Goal: Find specific page/section: Find specific page/section

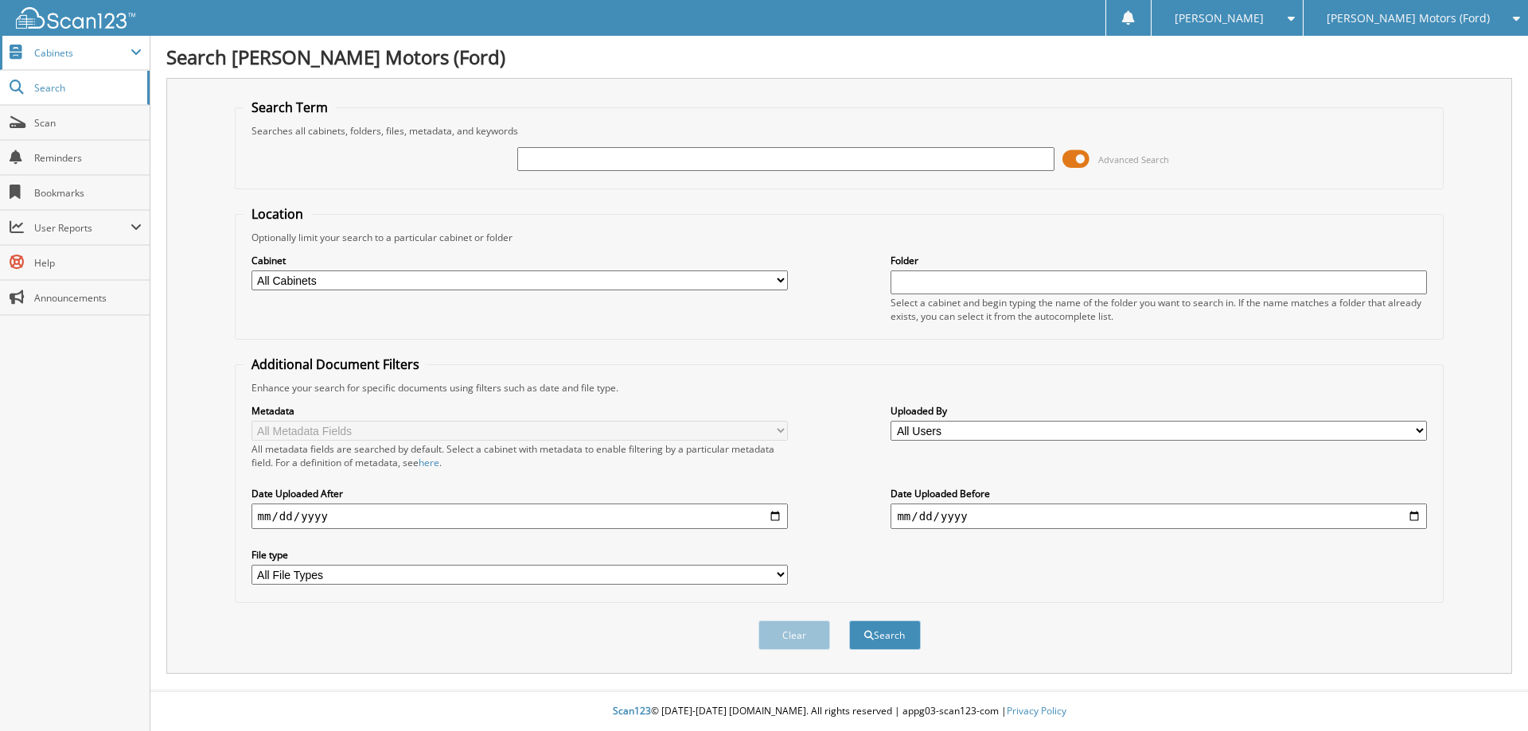
click at [56, 56] on span "Cabinets" at bounding box center [82, 53] width 96 height 14
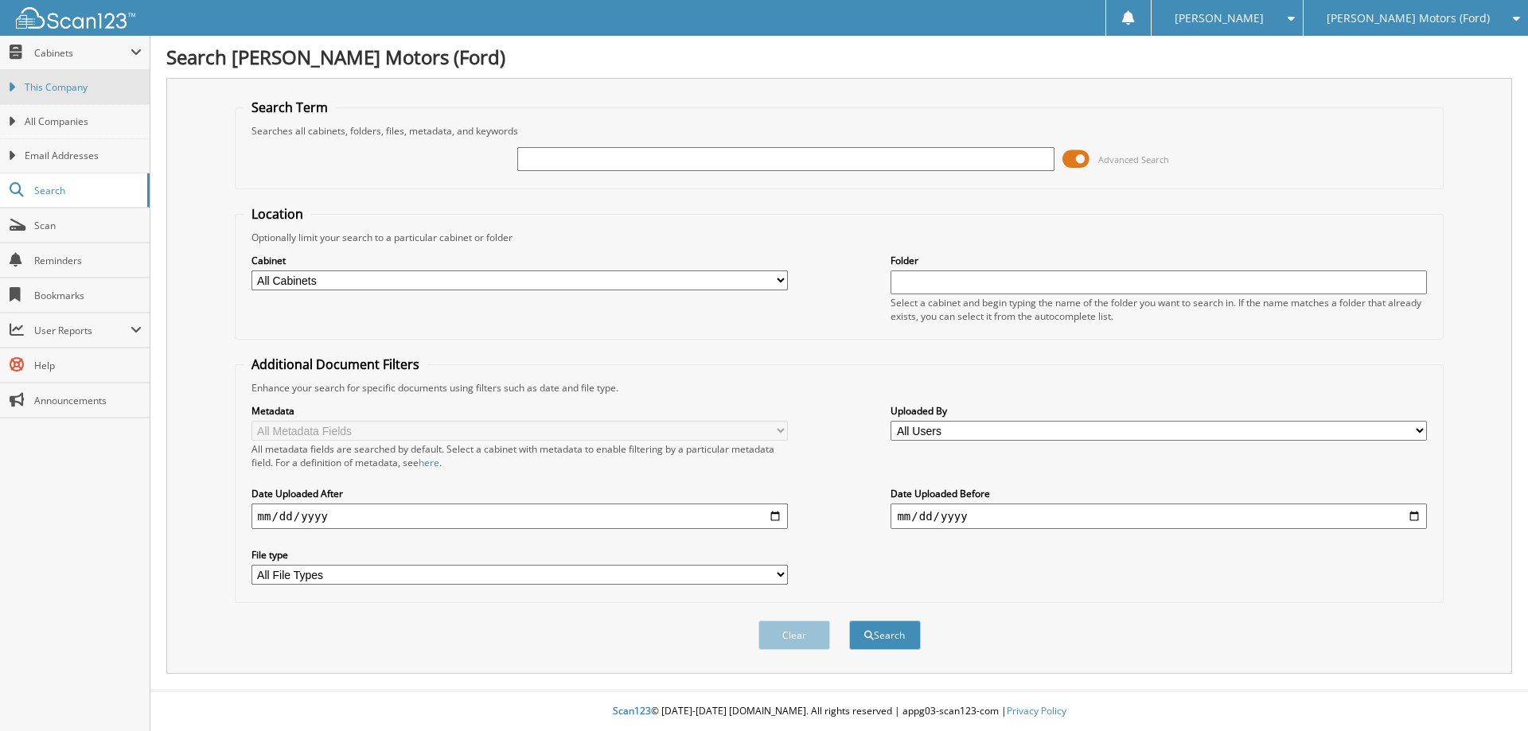
click at [76, 92] on span "This Company" at bounding box center [83, 87] width 117 height 14
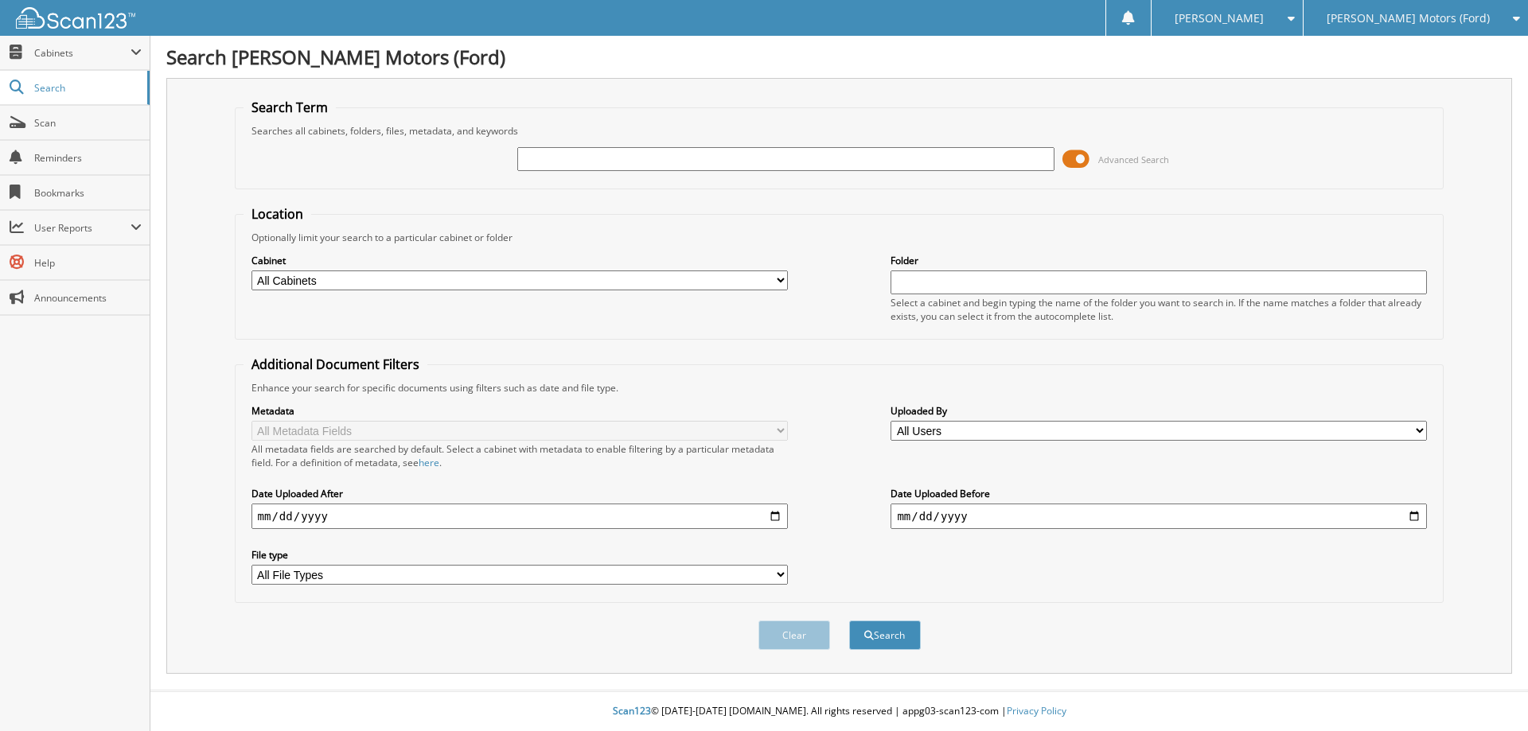
click at [667, 151] on input "text" at bounding box center [785, 159] width 536 height 24
type input "brumfield"
click at [849, 621] on button "Search" at bounding box center [885, 635] width 72 height 29
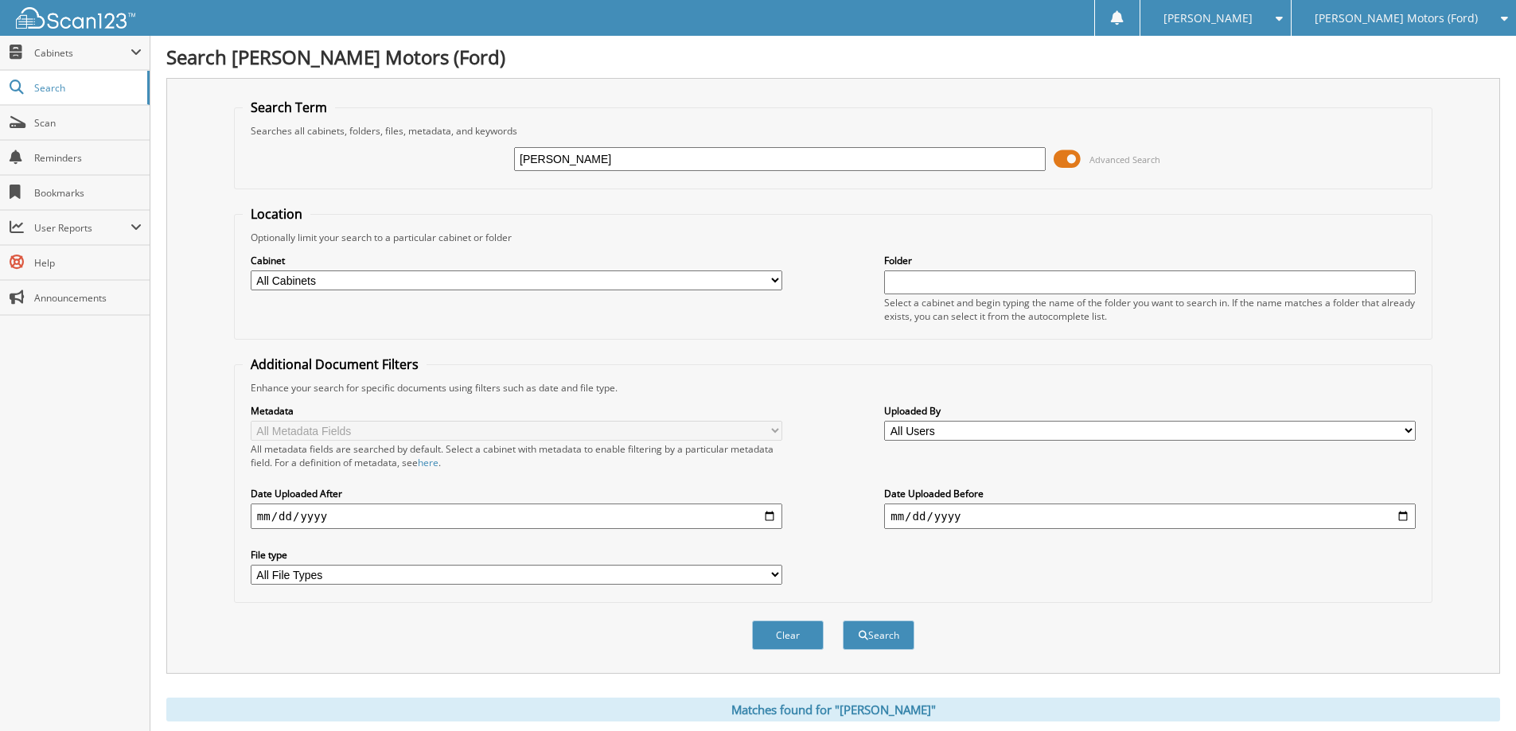
drag, startPoint x: 603, startPoint y: 163, endPoint x: 463, endPoint y: 163, distance: 140.1
click at [482, 172] on div "brumfield Advanced Search" at bounding box center [833, 159] width 1181 height 43
type input "smith, robert and whitney"
click at [843, 621] on button "Search" at bounding box center [879, 635] width 72 height 29
